Goal: Find specific page/section: Find specific page/section

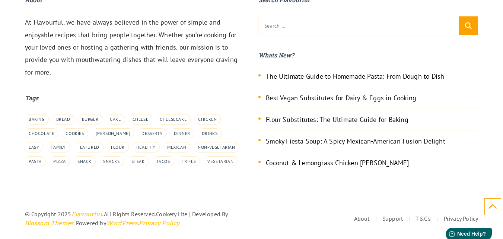
scroll to position [2622, 0]
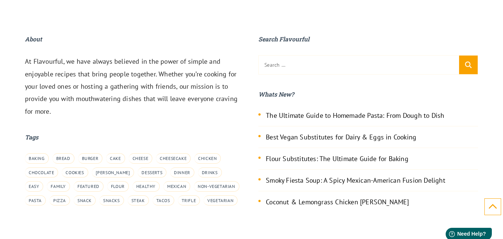
click at [47, 44] on h2 "About" at bounding box center [135, 39] width 220 height 10
drag, startPoint x: 47, startPoint y: 51, endPoint x: 31, endPoint y: 48, distance: 15.9
click at [31, 44] on h2 "About" at bounding box center [135, 39] width 220 height 10
drag, startPoint x: 85, startPoint y: 44, endPoint x: 31, endPoint y: 53, distance: 54.7
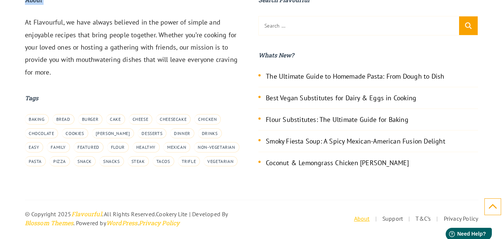
click at [363, 222] on link "About" at bounding box center [362, 217] width 16 height 7
